Goal: Find contact information: Find contact information

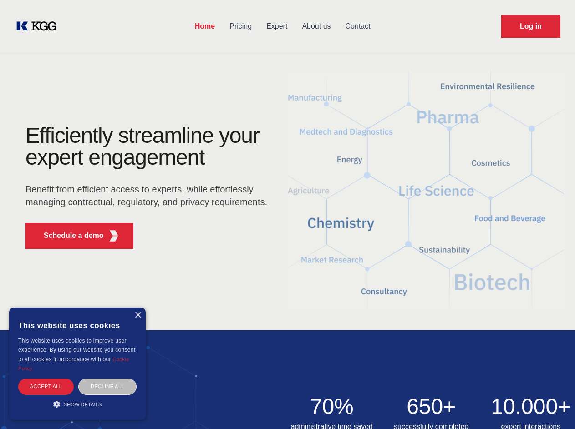
click at [287, 214] on div "Efficiently streamline your expert engagement Benefit from efficient access to …" at bounding box center [149, 191] width 277 height 132
click at [68, 236] on p "Schedule a demo" at bounding box center [74, 235] width 60 height 11
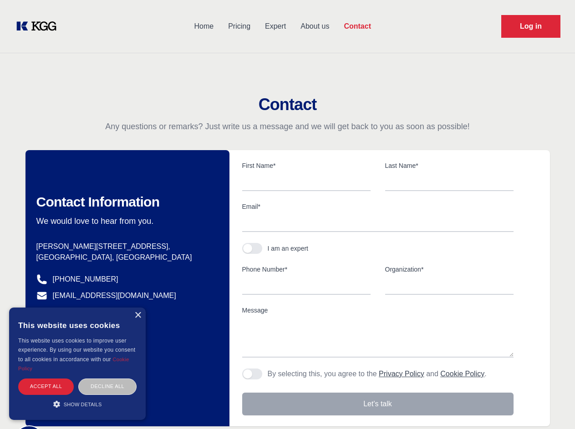
click at [137, 315] on div "× This website uses cookies This website uses cookies to improve user experienc…" at bounding box center [77, 364] width 137 height 112
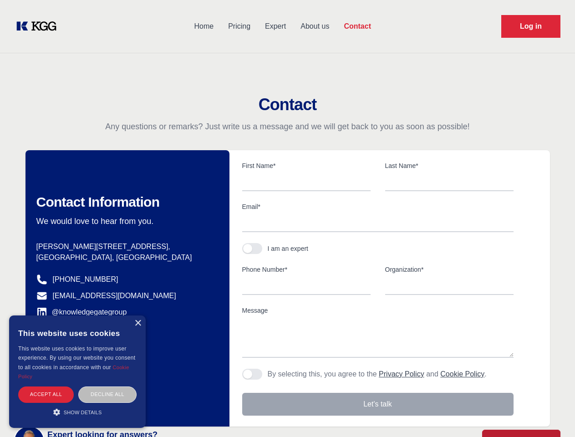
click at [46, 386] on div "Accept all" at bounding box center [46, 394] width 56 height 16
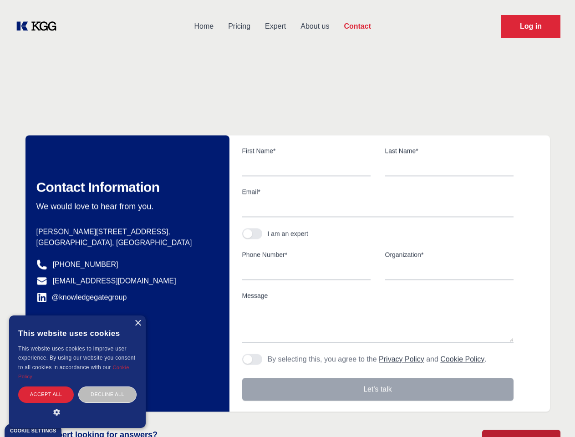
click at [107, 386] on div "Decline all" at bounding box center [107, 394] width 58 height 16
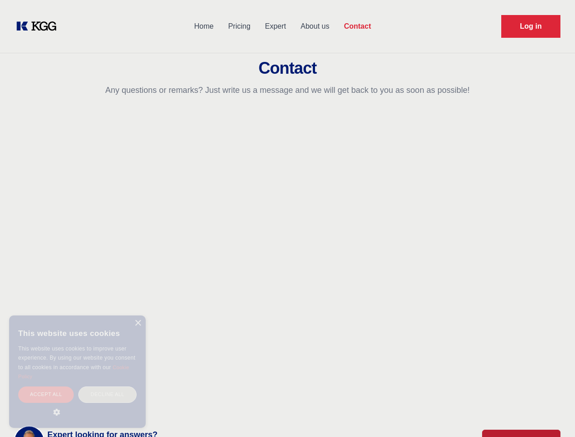
click at [77, 404] on main "Contact Any questions or remarks? Just write us a message and we will get back …" at bounding box center [287, 237] width 575 height 474
